Goal: Task Accomplishment & Management: Use online tool/utility

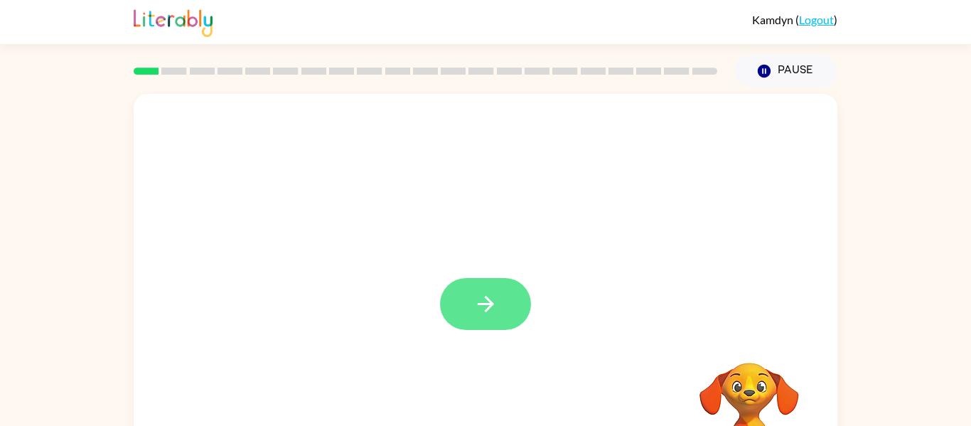
click at [495, 296] on icon "button" at bounding box center [485, 303] width 25 height 25
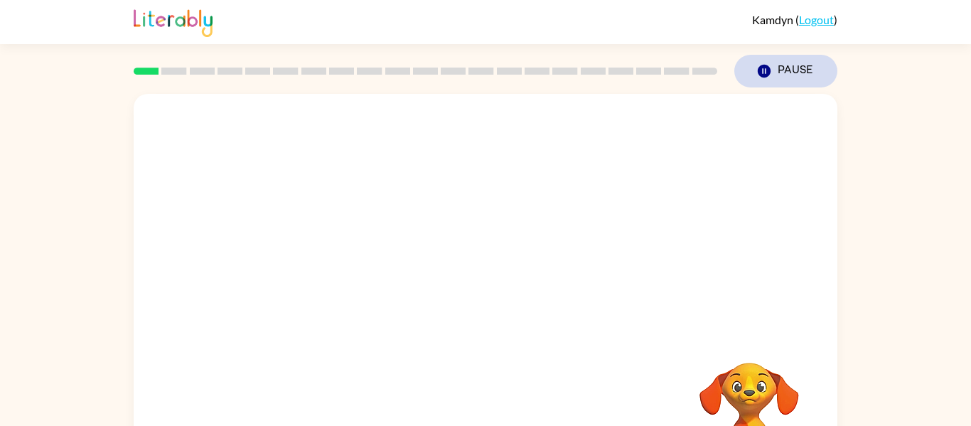
click at [808, 77] on button "Pause Pause" at bounding box center [785, 71] width 103 height 33
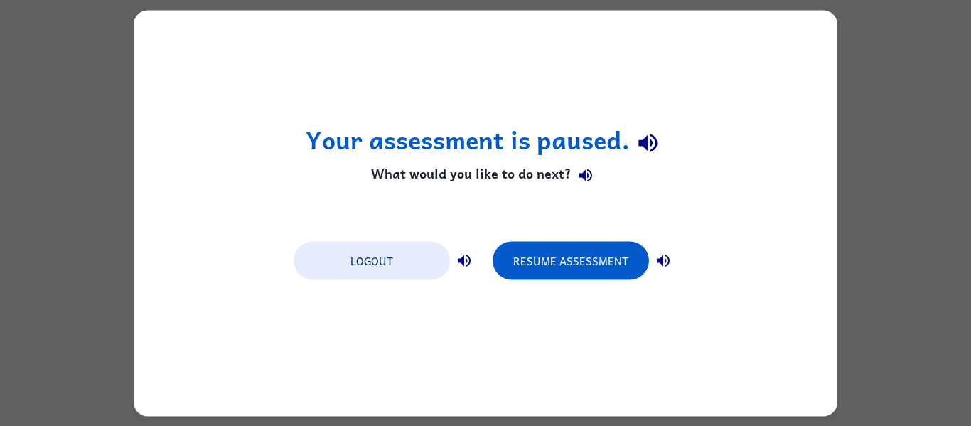
click at [808, 77] on div "Your assessment is paused. What would you like to do next? Logout Resume Assess…" at bounding box center [485, 213] width 703 height 406
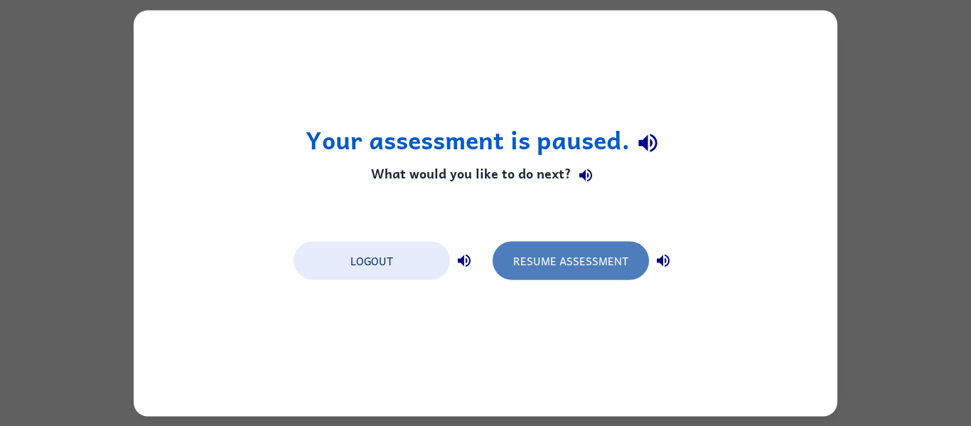
click at [589, 255] on button "Resume Assessment" at bounding box center [570, 260] width 156 height 38
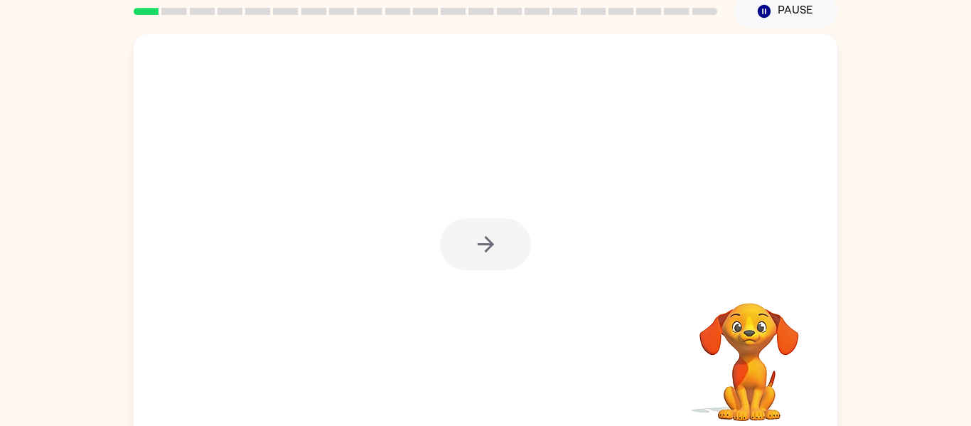
scroll to position [74, 0]
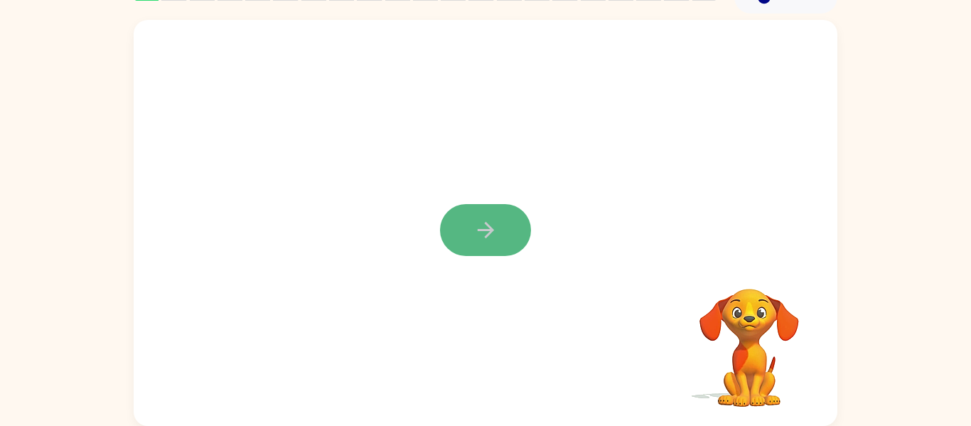
click at [498, 219] on button "button" at bounding box center [485, 230] width 91 height 52
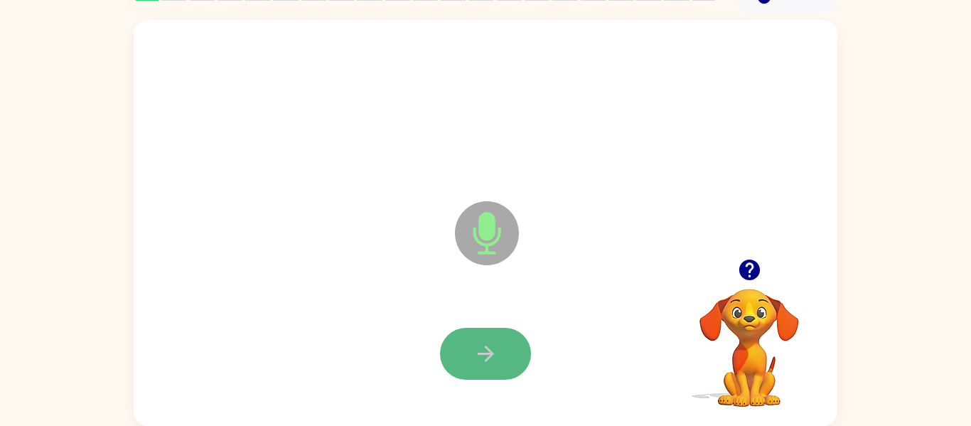
click at [478, 341] on icon "button" at bounding box center [485, 353] width 25 height 25
click at [482, 336] on button "button" at bounding box center [485, 354] width 91 height 52
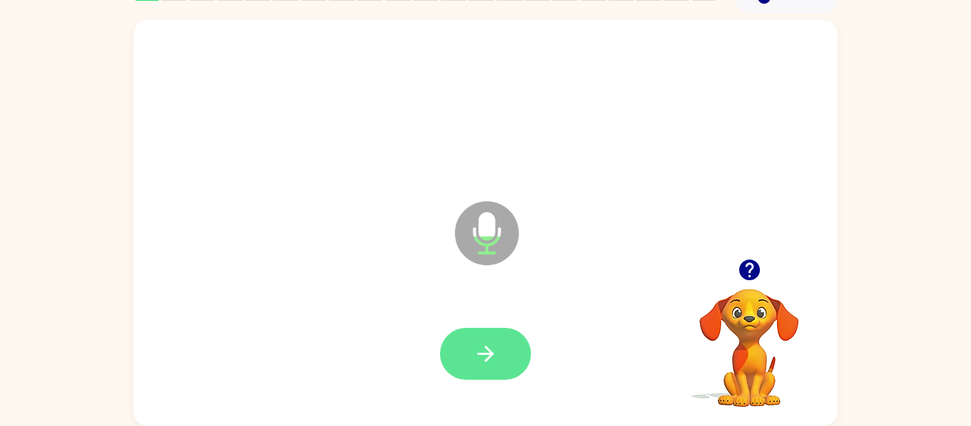
click at [482, 345] on icon "button" at bounding box center [485, 353] width 25 height 25
click at [482, 344] on icon "button" at bounding box center [485, 353] width 25 height 25
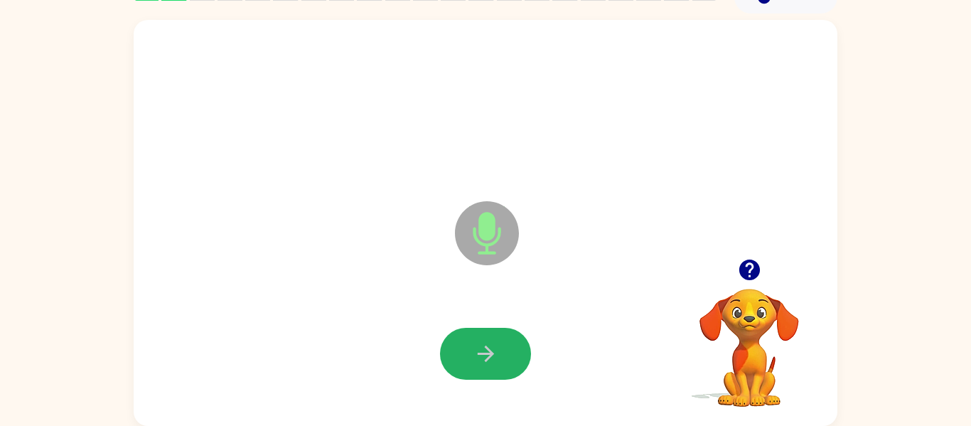
click at [482, 344] on icon "button" at bounding box center [485, 353] width 25 height 25
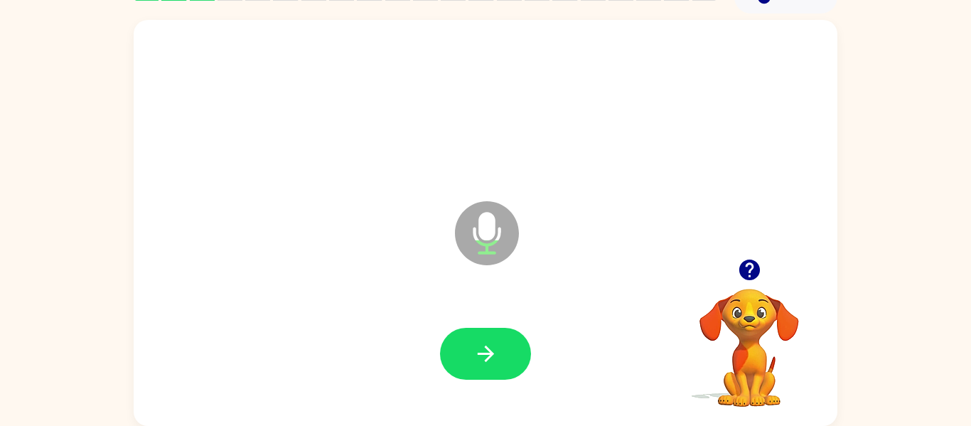
click at [482, 344] on icon "button" at bounding box center [485, 353] width 25 height 25
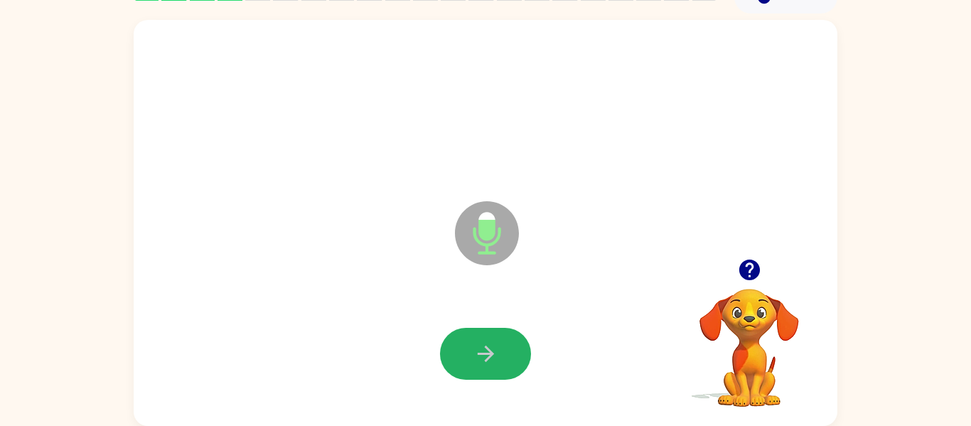
click at [482, 344] on icon "button" at bounding box center [485, 353] width 25 height 25
click at [483, 350] on icon "button" at bounding box center [485, 353] width 25 height 25
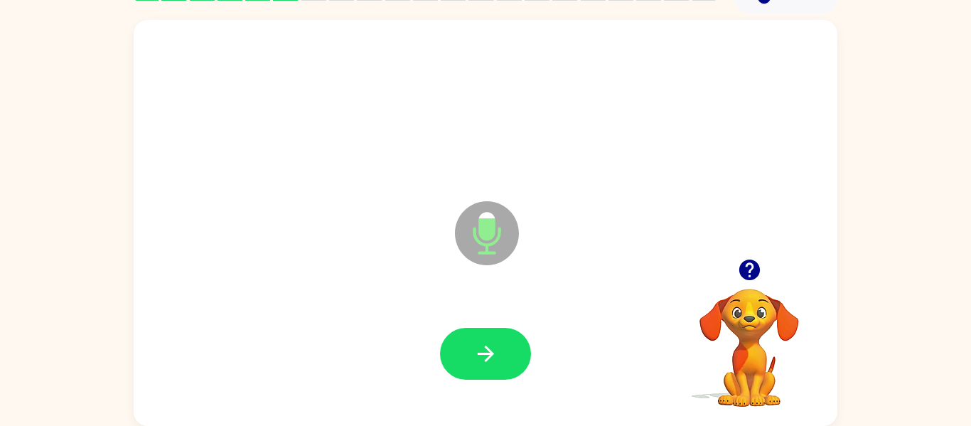
click at [483, 350] on icon "button" at bounding box center [485, 353] width 25 height 25
click at [487, 345] on icon "button" at bounding box center [485, 353] width 25 height 25
click at [500, 340] on button "button" at bounding box center [485, 354] width 91 height 52
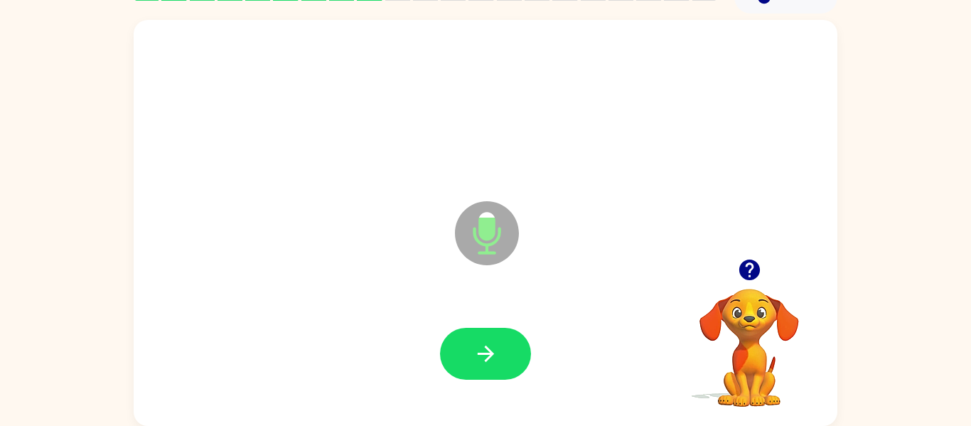
click at [500, 340] on button "button" at bounding box center [485, 354] width 91 height 52
click at [499, 347] on button "button" at bounding box center [485, 354] width 91 height 52
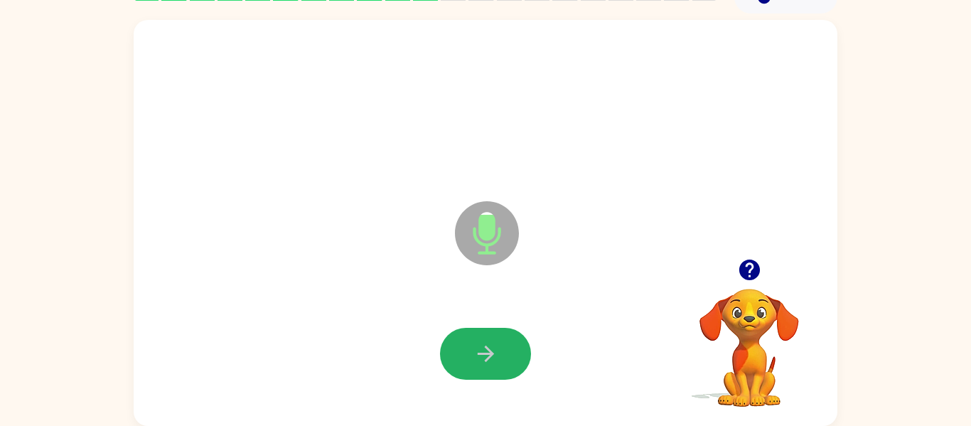
click at [499, 347] on button "button" at bounding box center [485, 354] width 91 height 52
click at [496, 353] on icon "button" at bounding box center [485, 353] width 25 height 25
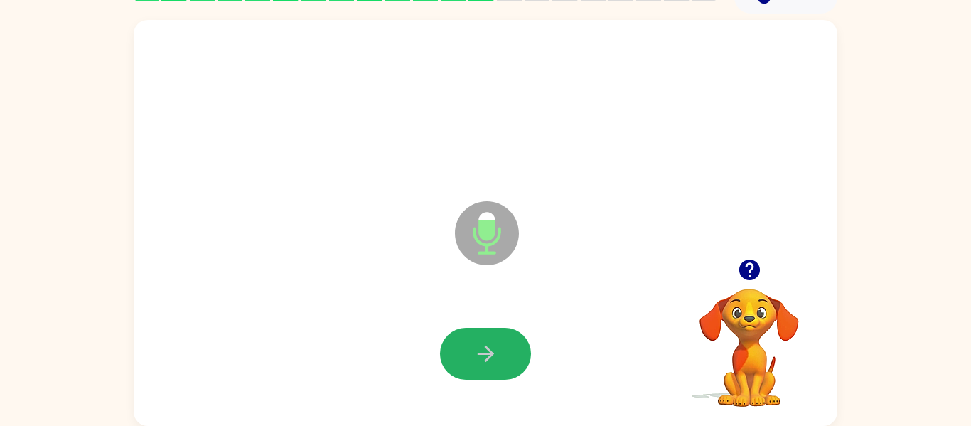
click at [496, 353] on icon "button" at bounding box center [485, 353] width 25 height 25
click at [497, 356] on icon "button" at bounding box center [485, 353] width 25 height 25
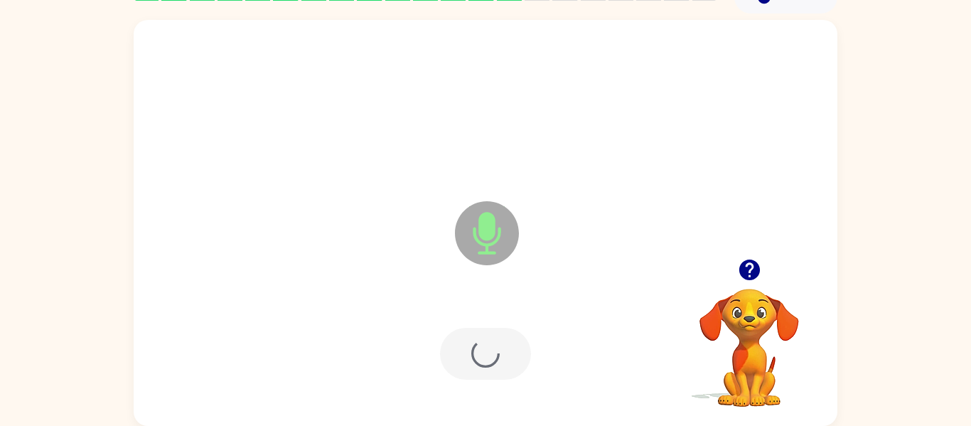
click at [497, 356] on div at bounding box center [485, 354] width 91 height 52
click at [497, 356] on icon "button" at bounding box center [485, 353] width 25 height 25
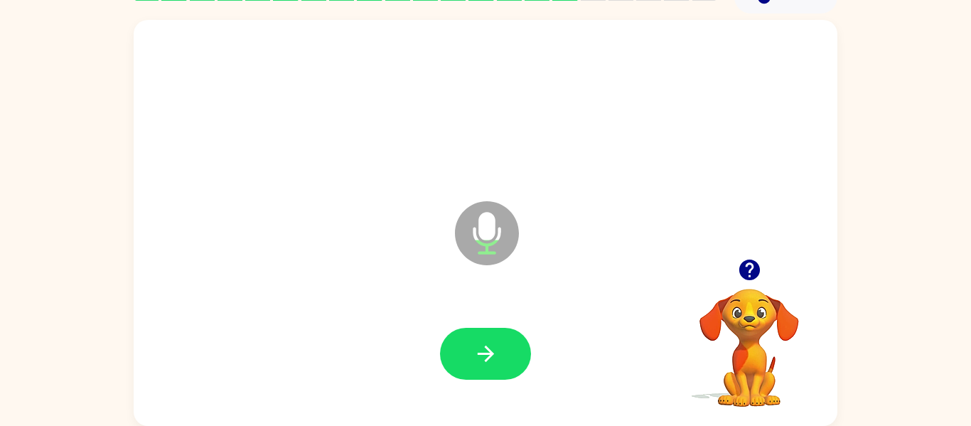
click at [497, 356] on icon "button" at bounding box center [485, 353] width 25 height 25
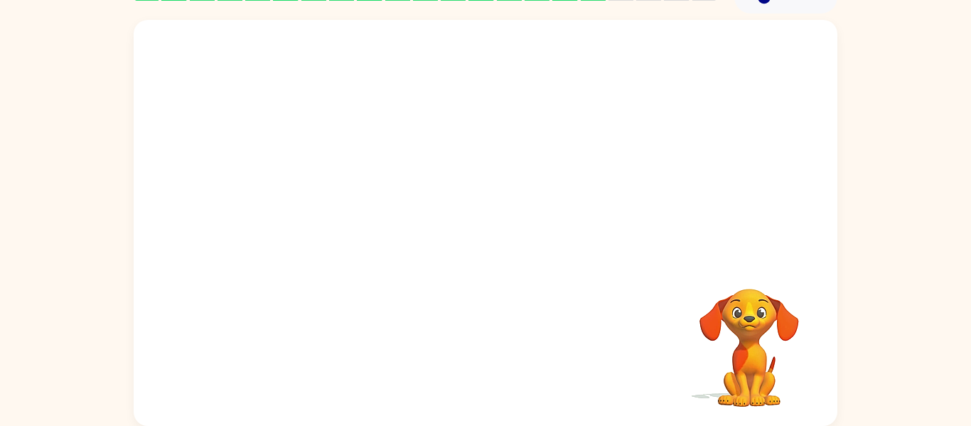
click at [487, 351] on div at bounding box center [485, 354] width 675 height 117
click at [490, 351] on div at bounding box center [485, 354] width 675 height 117
click at [749, 340] on video "Your browser must support playing .mp4 files to use Literably. Please try using…" at bounding box center [749, 337] width 142 height 142
click at [749, 341] on video "Your browser must support playing .mp4 files to use Literably. Please try using…" at bounding box center [749, 337] width 142 height 142
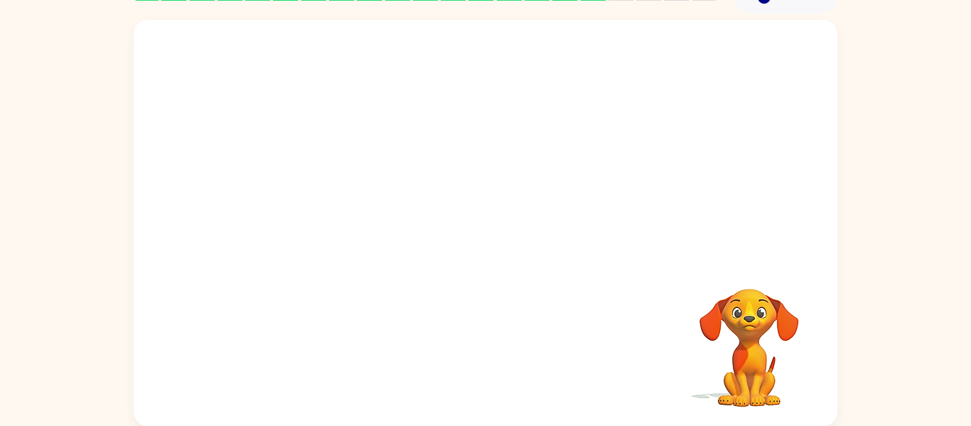
click at [749, 341] on video "Your browser must support playing .mp4 files to use Literably. Please try using…" at bounding box center [749, 337] width 142 height 142
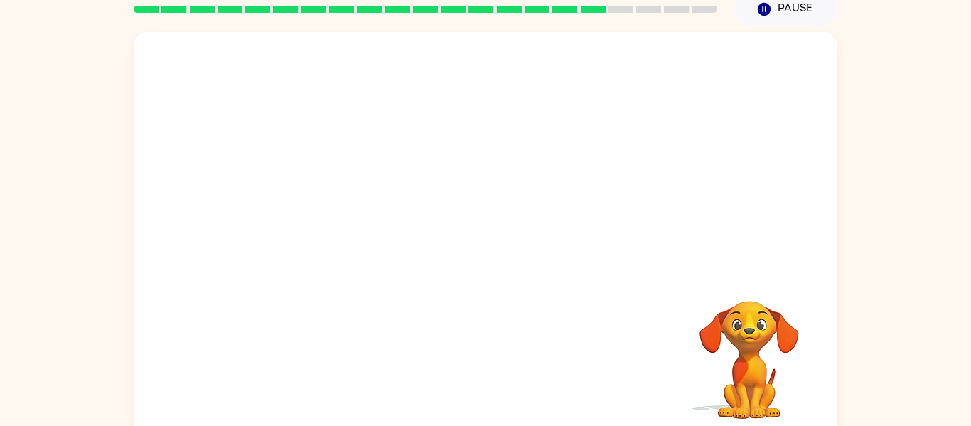
scroll to position [57, 0]
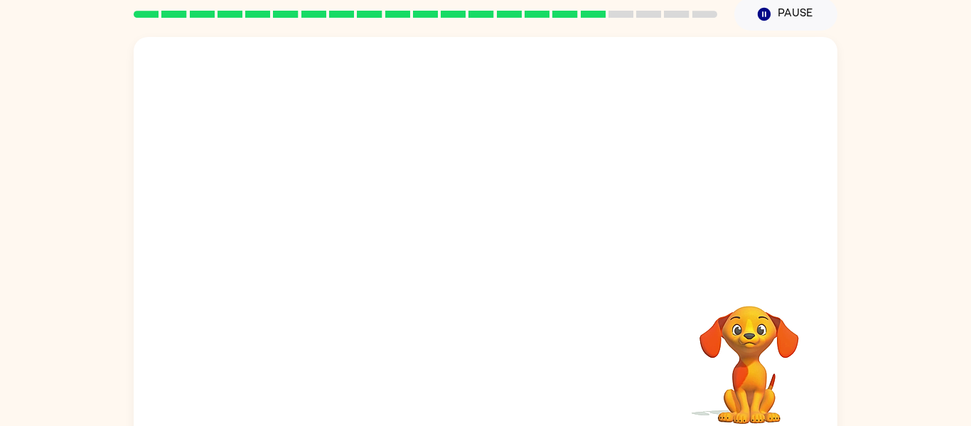
click at [760, 328] on video "Your browser must support playing .mp4 files to use Literably. Please try using…" at bounding box center [749, 354] width 142 height 142
click at [661, 31] on div at bounding box center [425, 14] width 600 height 50
click at [665, 28] on div at bounding box center [425, 14] width 600 height 50
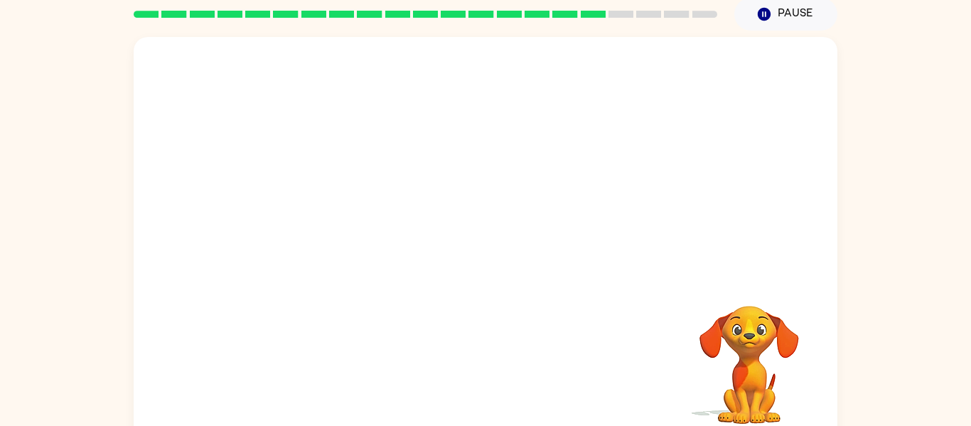
click at [726, 23] on div "Pause Pause" at bounding box center [785, 14] width 120 height 50
click at [730, 14] on div "Pause Pause" at bounding box center [785, 14] width 120 height 50
click at [789, 14] on button "Pause Pause" at bounding box center [785, 14] width 103 height 33
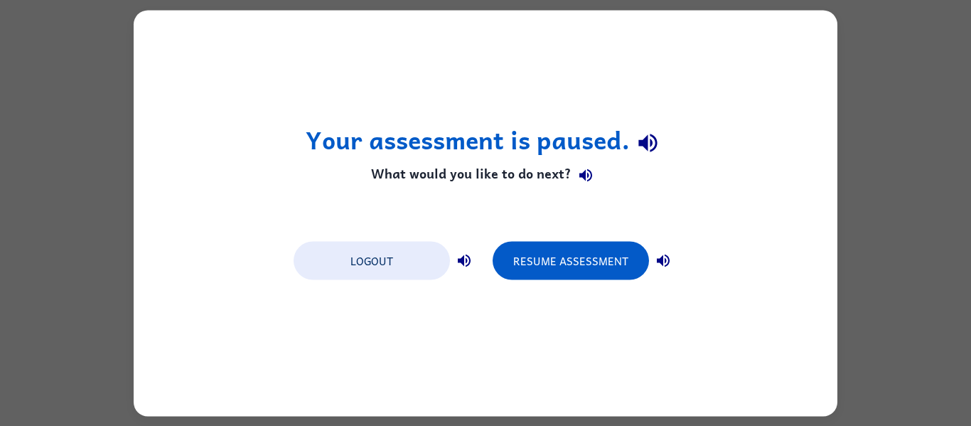
click at [559, 239] on div "Resume Assessment" at bounding box center [584, 259] width 185 height 40
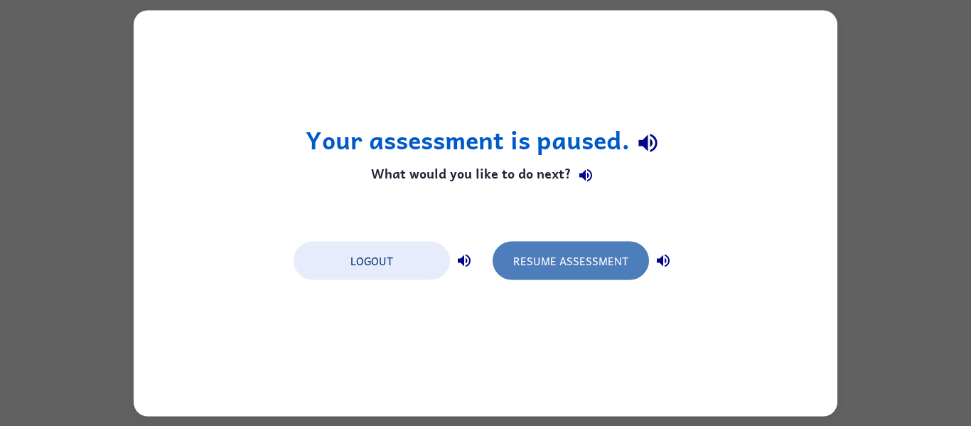
click at [558, 243] on button "Resume Assessment" at bounding box center [570, 260] width 156 height 38
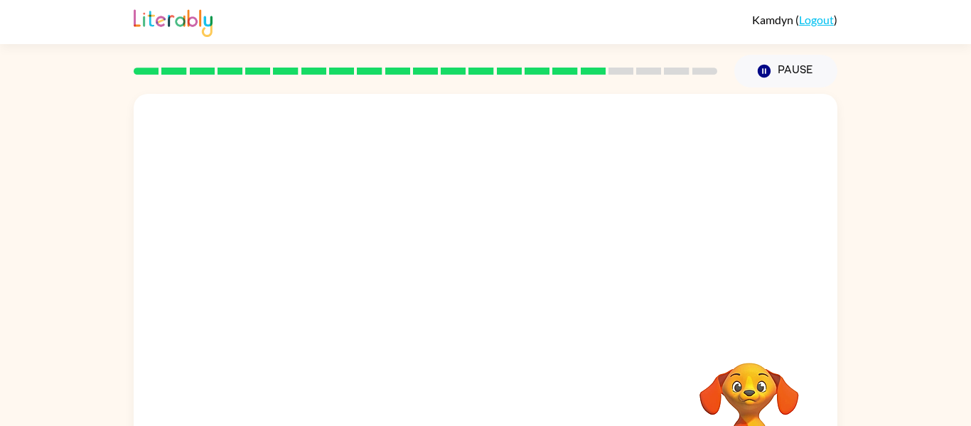
click at [753, 401] on video "Your browser must support playing .mp4 files to use Literably. Please try using…" at bounding box center [749, 411] width 142 height 142
click at [755, 404] on video "Your browser must support playing .mp4 files to use Literably. Please try using…" at bounding box center [749, 411] width 142 height 142
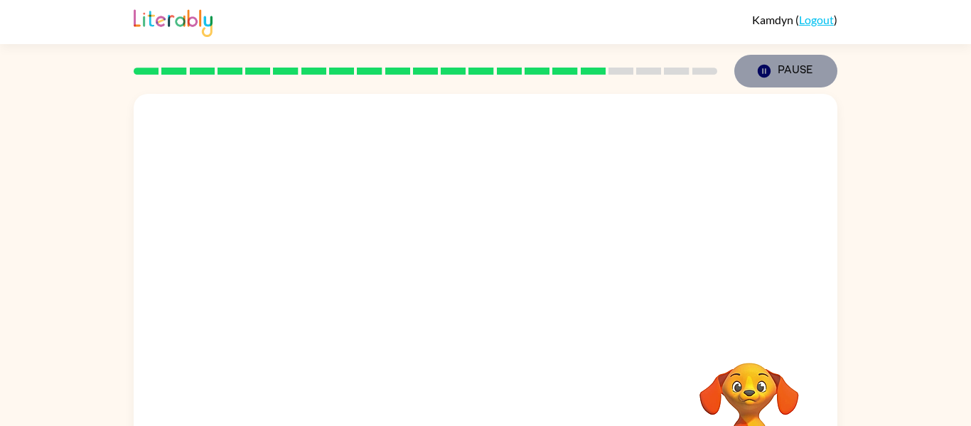
click at [778, 75] on button "Pause Pause" at bounding box center [785, 71] width 103 height 33
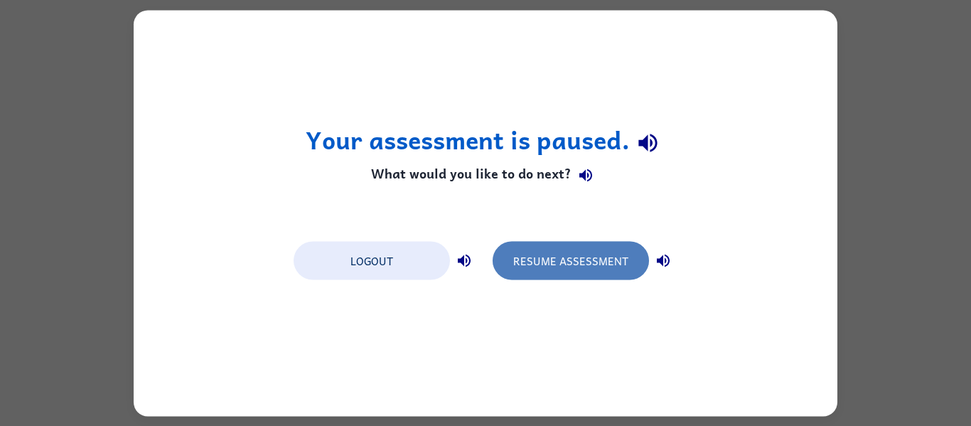
click at [515, 254] on button "Resume Assessment" at bounding box center [570, 260] width 156 height 38
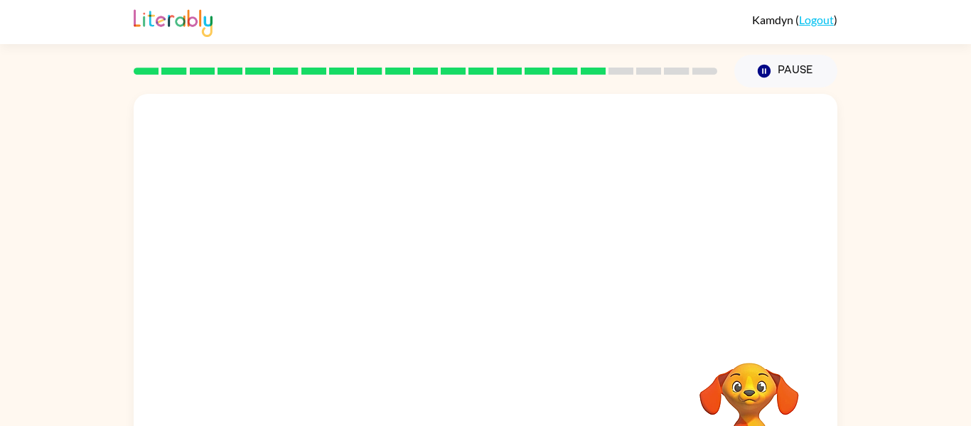
click at [822, 26] on div "Kamdyn ( Logout )" at bounding box center [485, 22] width 703 height 44
click at [816, 22] on link "Logout" at bounding box center [816, 19] width 35 height 13
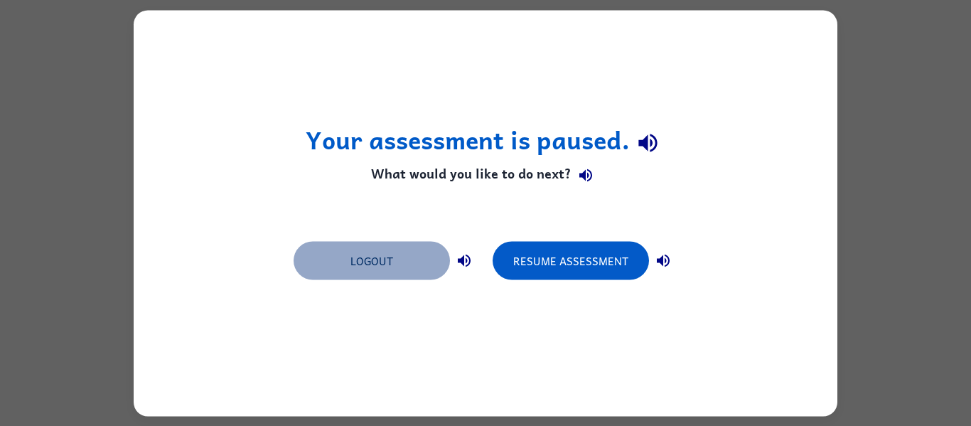
click at [369, 254] on button "Logout" at bounding box center [371, 260] width 156 height 38
